Goal: Find contact information: Find contact information

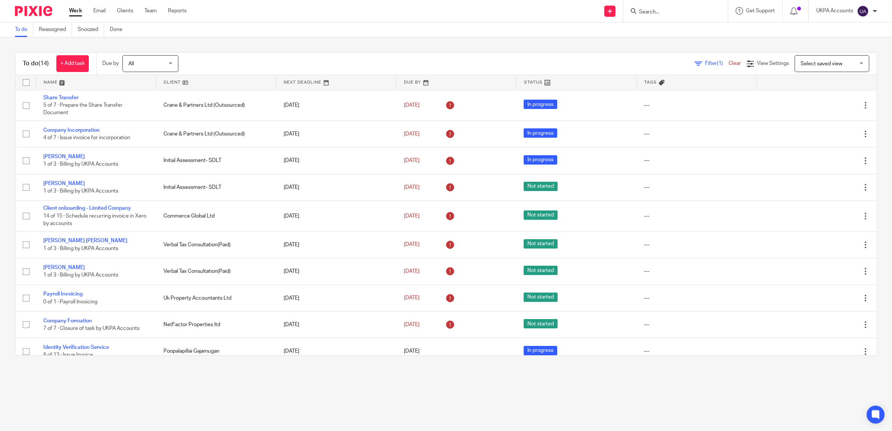
click at [656, 12] on input "Search" at bounding box center [671, 12] width 67 height 7
paste input "Properteers Limited"
type input "Properteers Limited"
click button "submit" at bounding box center [0, 0] width 0 height 0
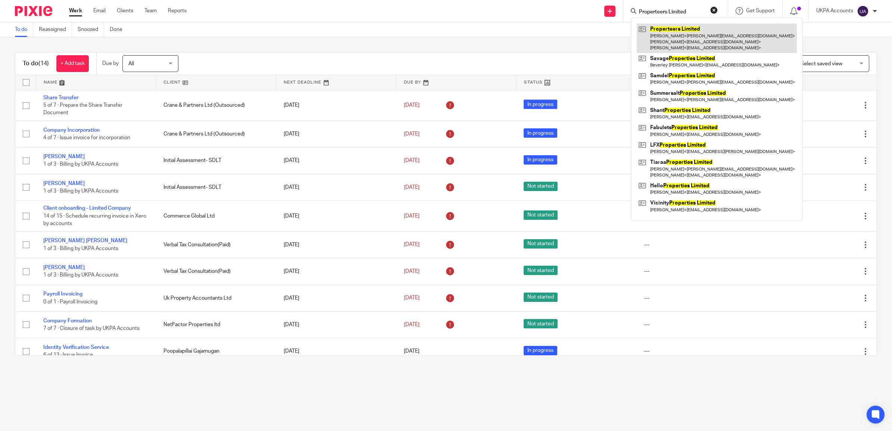
click at [666, 34] on link at bounding box center [717, 38] width 160 height 29
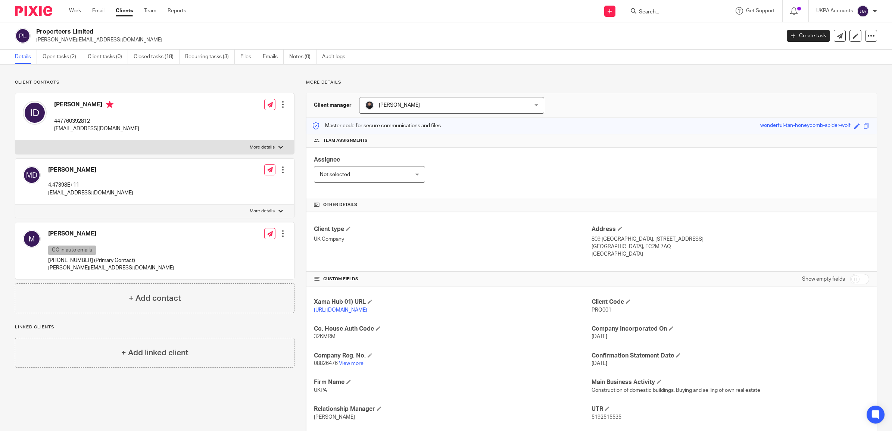
click at [651, 14] on input "Search" at bounding box center [671, 12] width 67 height 7
click at [666, 10] on input "Search" at bounding box center [671, 12] width 67 height 7
paste input "Change Please Ukpf Ltd"
type input "Change Please Ukpf Ltd"
click at [665, 32] on link at bounding box center [700, 32] width 126 height 17
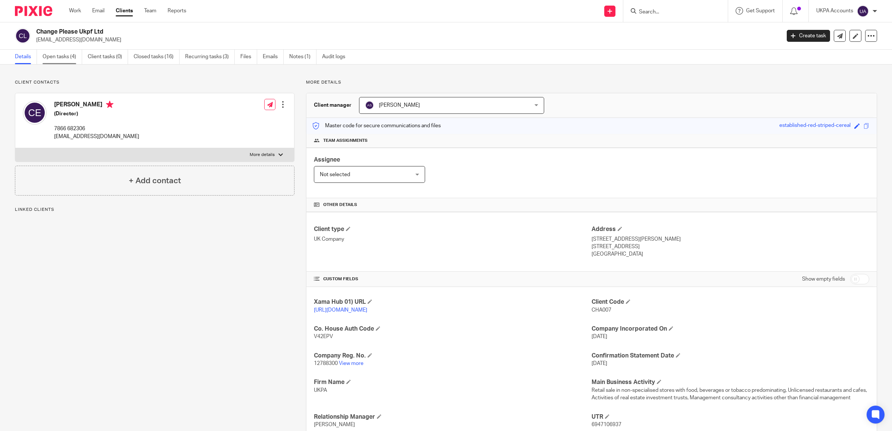
click at [60, 55] on link "Open tasks (4)" at bounding box center [63, 57] width 40 height 15
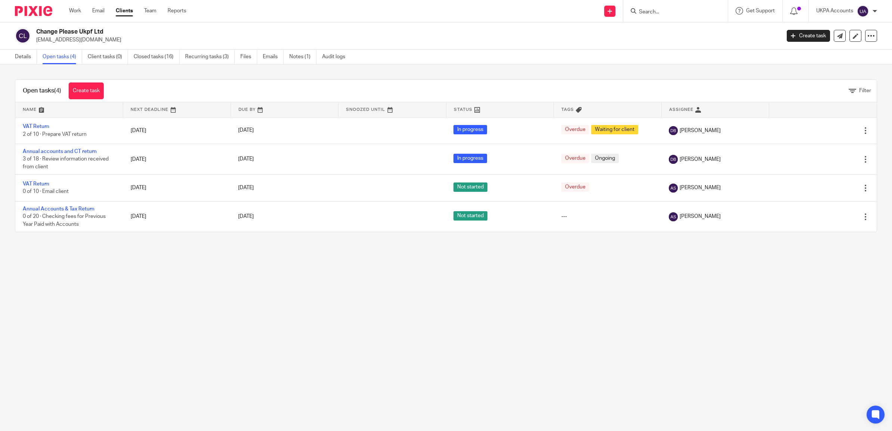
click at [659, 14] on input "Search" at bounding box center [671, 12] width 67 height 7
paste input "LA Bougie Limited"
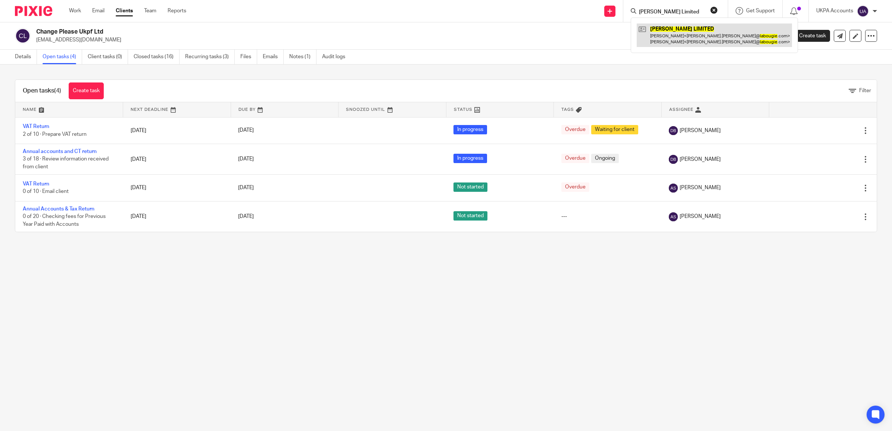
type input "LA Bougie Limited"
click at [678, 37] on link at bounding box center [714, 35] width 155 height 23
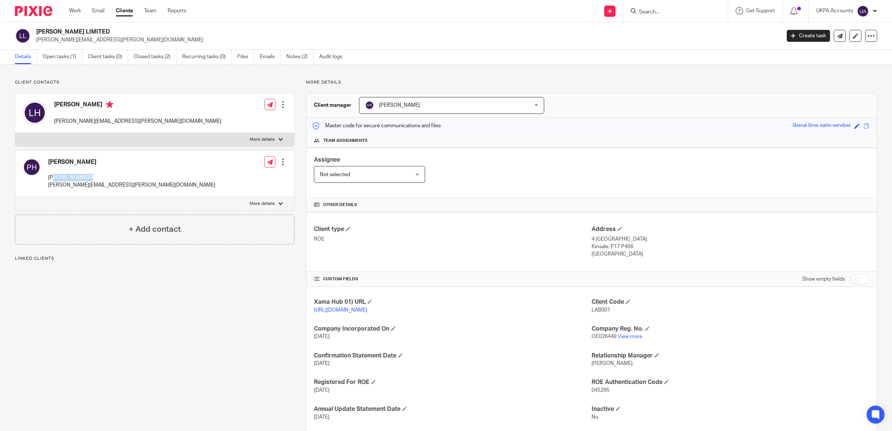
drag, startPoint x: 93, startPoint y: 177, endPoint x: 53, endPoint y: 180, distance: 40.7
click at [53, 180] on p "+353864124402" at bounding box center [131, 177] width 167 height 7
copy p "353864124402"
click at [658, 10] on input "Search" at bounding box center [671, 12] width 67 height 7
paste input "Samdel Properties Limited"
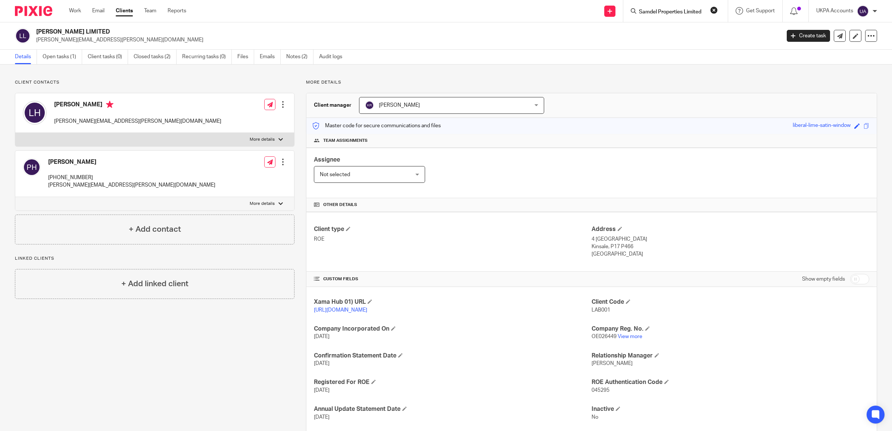
type input "Samdel Properties Limited"
click button "submit" at bounding box center [0, 0] width 0 height 0
click at [675, 35] on link at bounding box center [717, 32] width 160 height 17
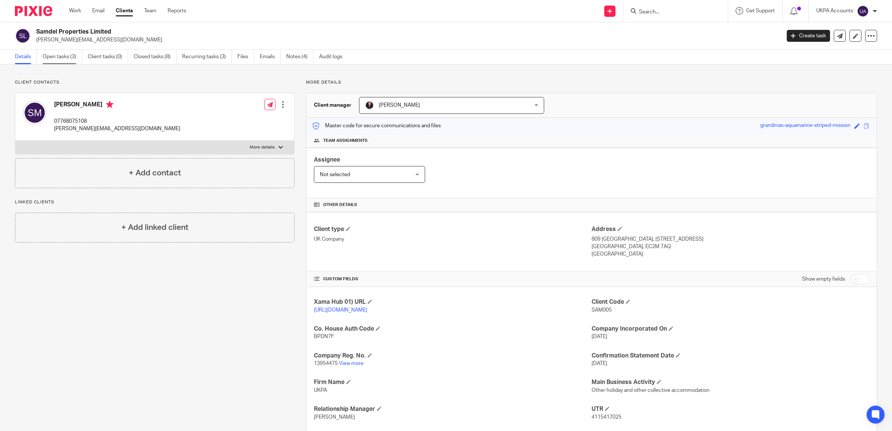
click at [56, 54] on link "Open tasks (3)" at bounding box center [63, 57] width 40 height 15
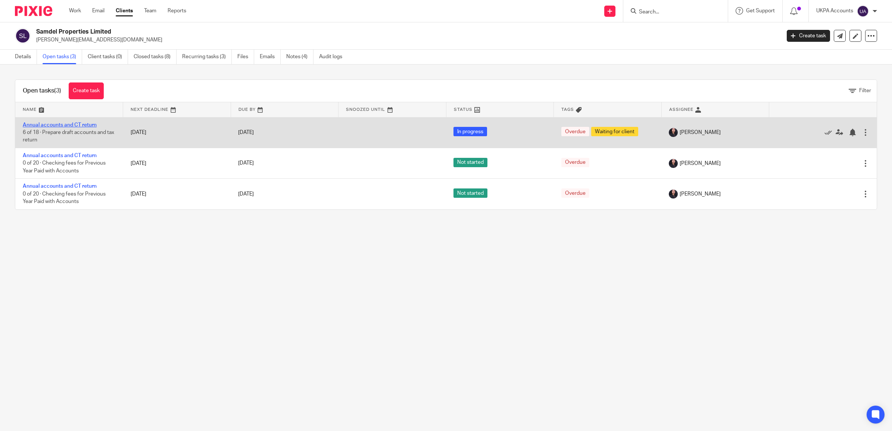
click at [94, 127] on link "Annual accounts and CT return" at bounding box center [60, 124] width 74 height 5
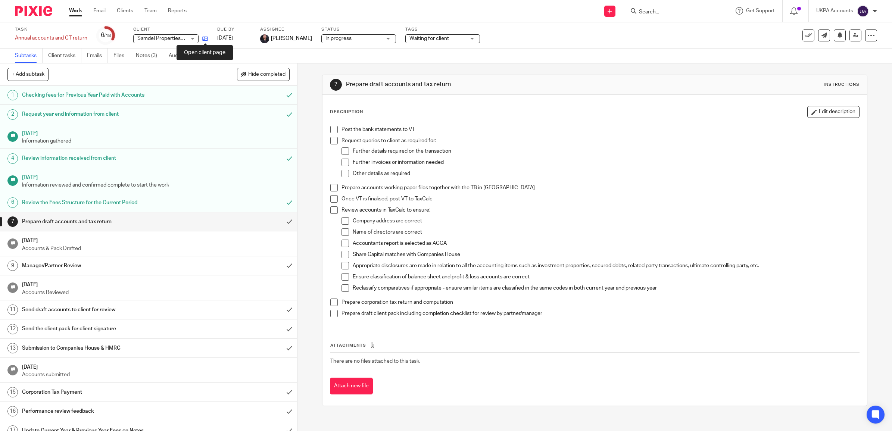
click at [207, 40] on icon at bounding box center [205, 39] width 6 height 6
click at [656, 10] on input "Search" at bounding box center [671, 12] width 67 height 7
paste input "Zbu Enterprises Holdings Limited"
type input "Zbu Enterprises Holdings Limited"
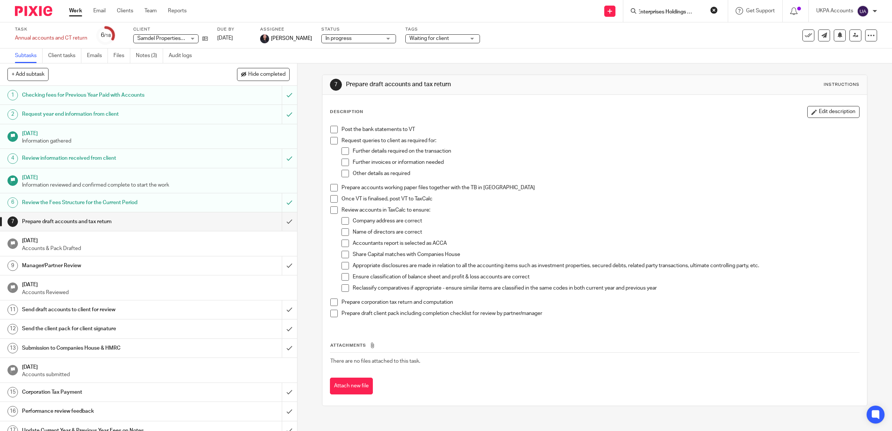
click button "submit" at bounding box center [0, 0] width 0 height 0
click at [666, 37] on link at bounding box center [700, 32] width 126 height 17
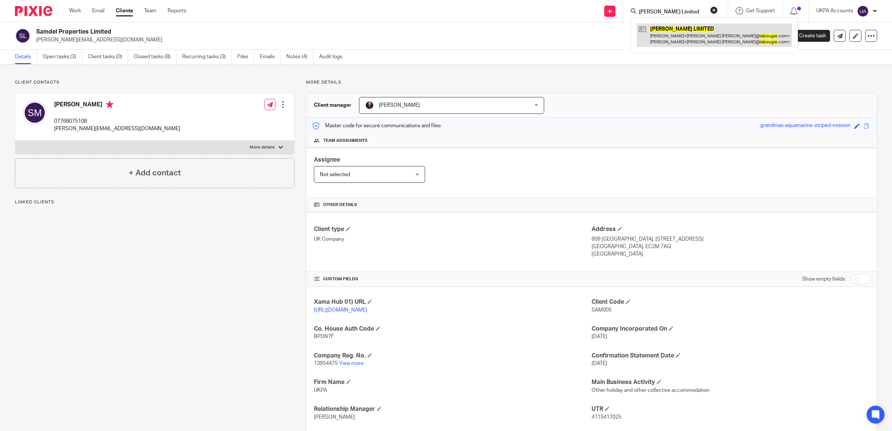
type input "LA Bougie Limited"
click at [691, 36] on link at bounding box center [714, 35] width 155 height 23
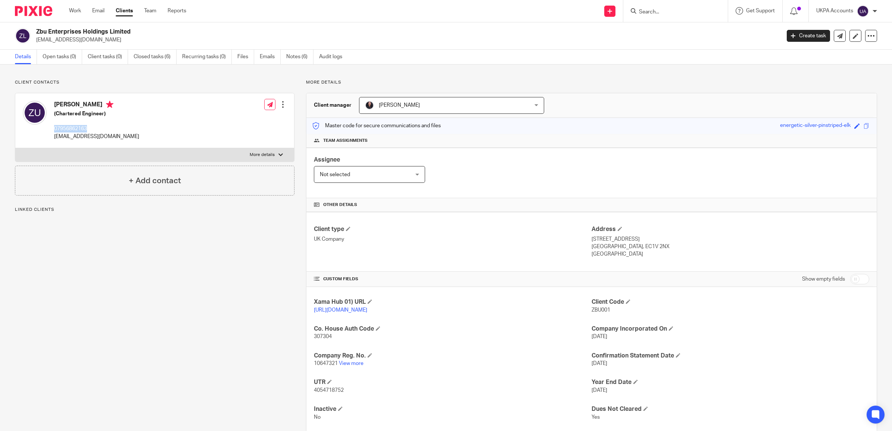
drag, startPoint x: 94, startPoint y: 129, endPoint x: 54, endPoint y: 130, distance: 39.6
click at [54, 130] on p "07956862163" at bounding box center [96, 128] width 85 height 7
copy p "07956862163"
click at [680, 9] on input "Search" at bounding box center [671, 12] width 67 height 7
paste input "[PERSON_NAME]"
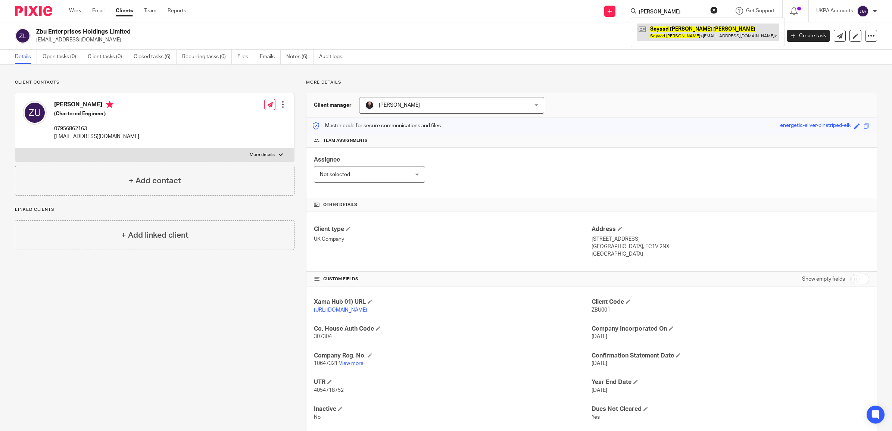
type input "[PERSON_NAME]"
click at [674, 27] on link at bounding box center [708, 32] width 142 height 17
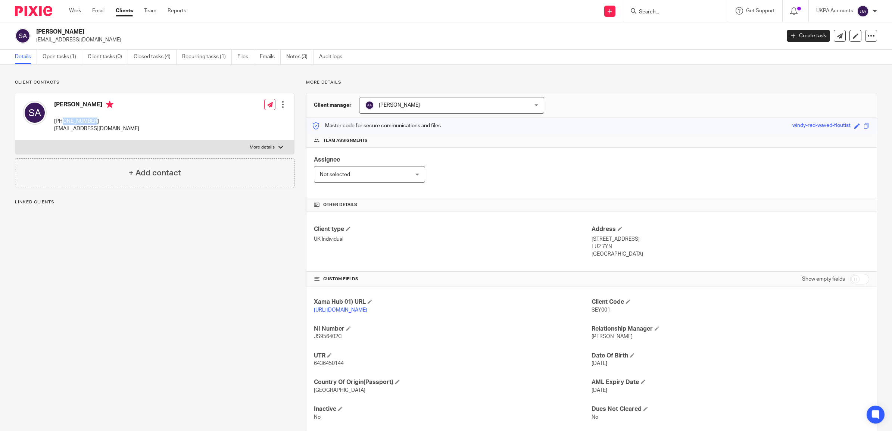
drag, startPoint x: 96, startPoint y: 120, endPoint x: 64, endPoint y: 124, distance: 32.4
click at [64, 124] on p "+447904772526" at bounding box center [96, 121] width 85 height 7
copy p "7904772526"
click at [652, 10] on input "Search" at bounding box center [671, 12] width 67 height 7
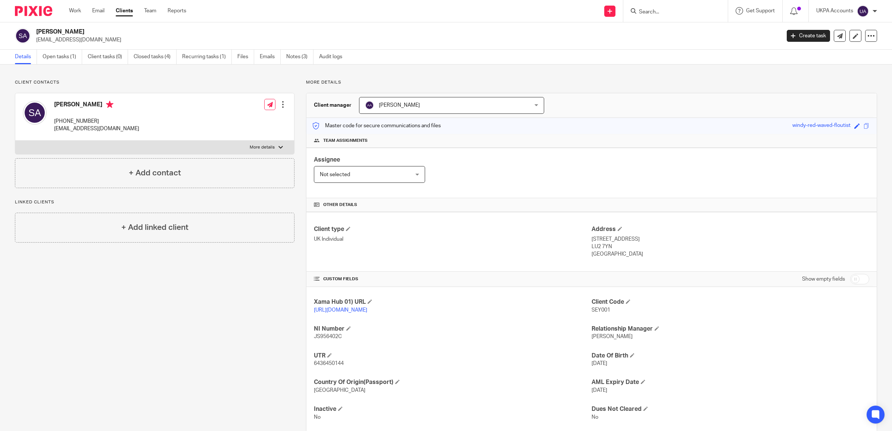
paste input "Rukman Limited"
type input "Rukman Limited"
click at [674, 36] on link at bounding box center [700, 32] width 126 height 17
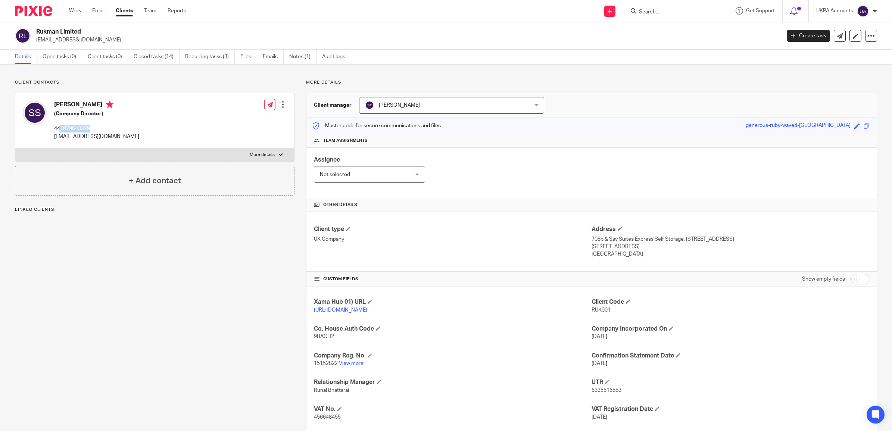
drag, startPoint x: 94, startPoint y: 128, endPoint x: 60, endPoint y: 129, distance: 33.2
click at [60, 129] on p "447879643379" at bounding box center [96, 128] width 85 height 7
copy p "7879643379"
click at [648, 14] on input "Search" at bounding box center [671, 12] width 67 height 7
paste input "[PERSON_NAME] Consultancy Ltd"
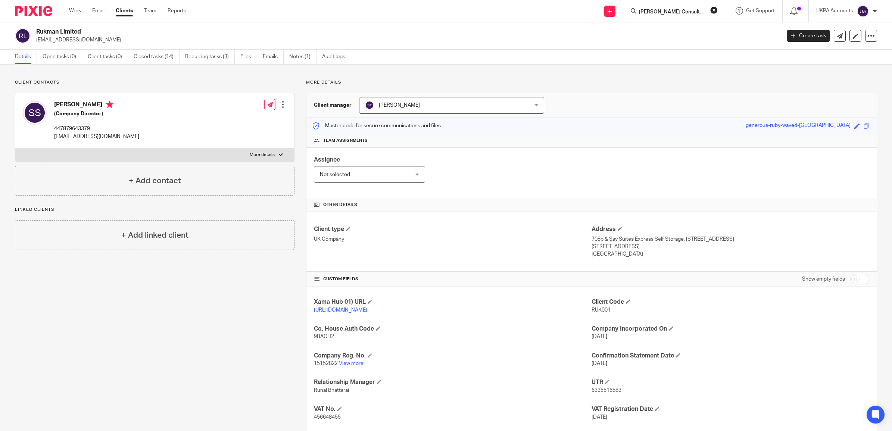
scroll to position [0, 6]
type input "[PERSON_NAME] Consultancy Ltd"
click at [653, 30] on link at bounding box center [723, 32] width 173 height 17
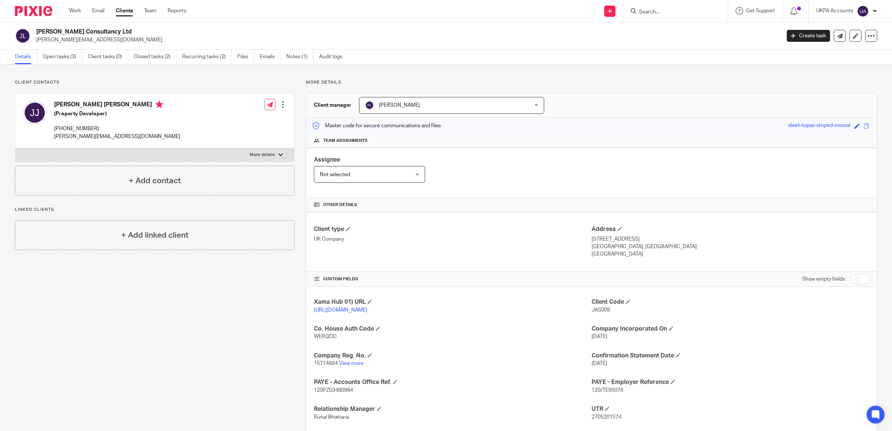
drag, startPoint x: 105, startPoint y: 130, endPoint x: 71, endPoint y: 130, distance: 34.3
click at [68, 131] on p "[PHONE_NUMBER]" at bounding box center [117, 128] width 126 height 7
drag, startPoint x: 71, startPoint y: 130, endPoint x: 178, endPoint y: 138, distance: 107.4
click at [178, 138] on div "[PERSON_NAME] [PERSON_NAME] (Property Developer) [PHONE_NUMBER] [PERSON_NAME][E…" at bounding box center [154, 120] width 279 height 55
drag, startPoint x: 99, startPoint y: 127, endPoint x: 65, endPoint y: 131, distance: 33.8
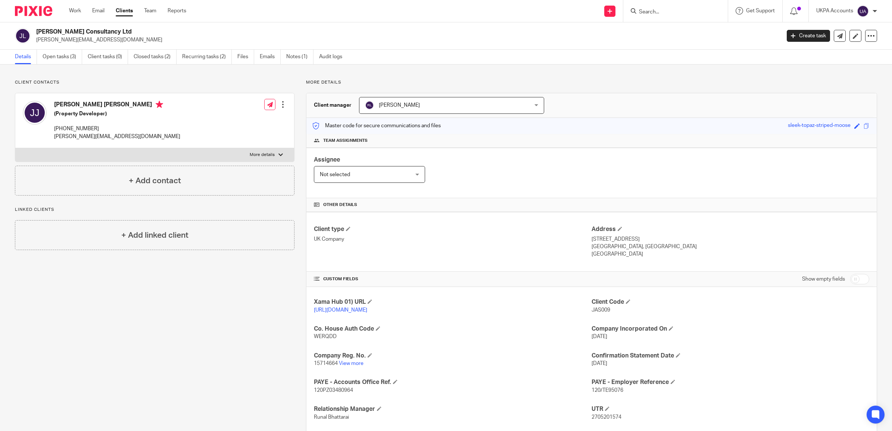
click at [65, 131] on p "[PHONE_NUMBER]" at bounding box center [117, 128] width 126 height 7
copy p "776 159 1924"
